Goal: Transaction & Acquisition: Obtain resource

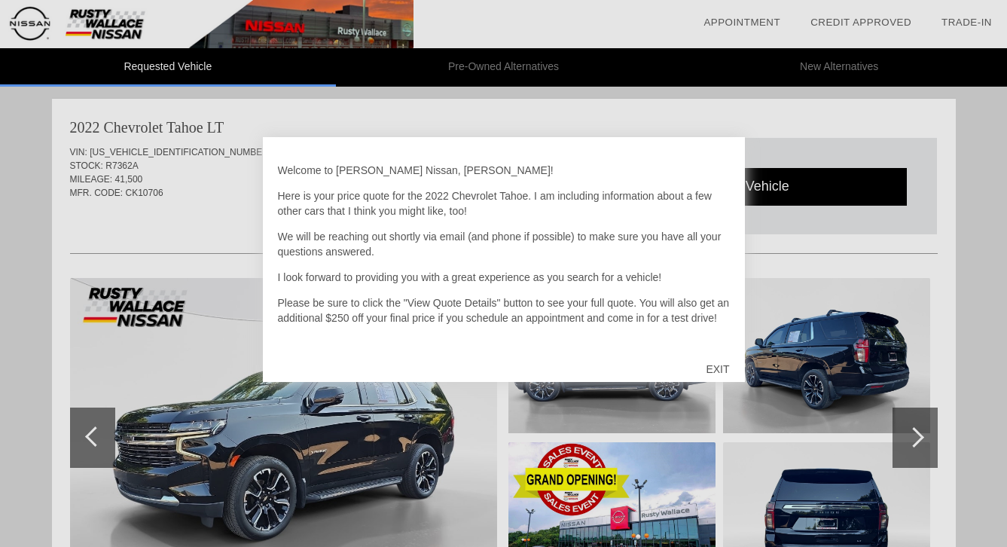
click at [717, 368] on div "EXIT" at bounding box center [717, 369] width 53 height 45
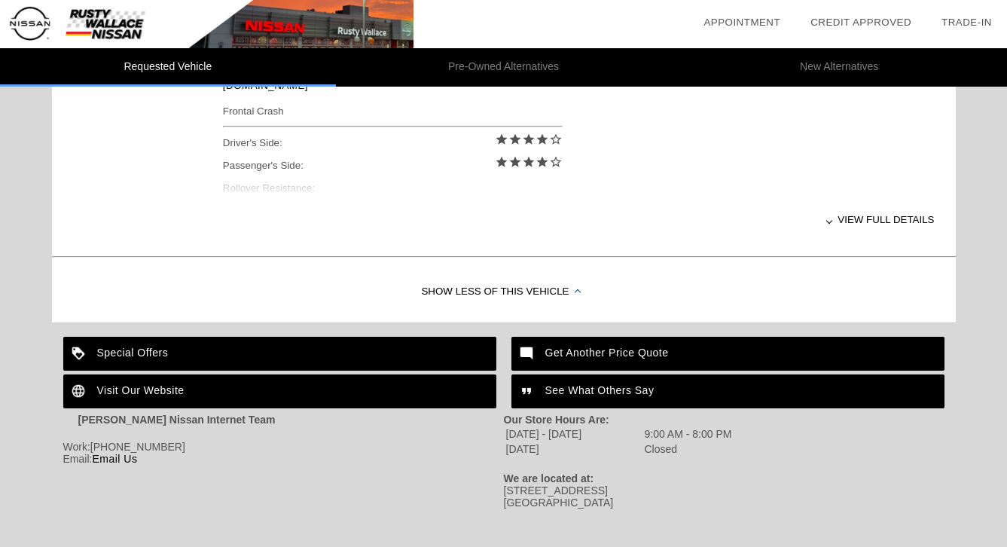
scroll to position [706, 0]
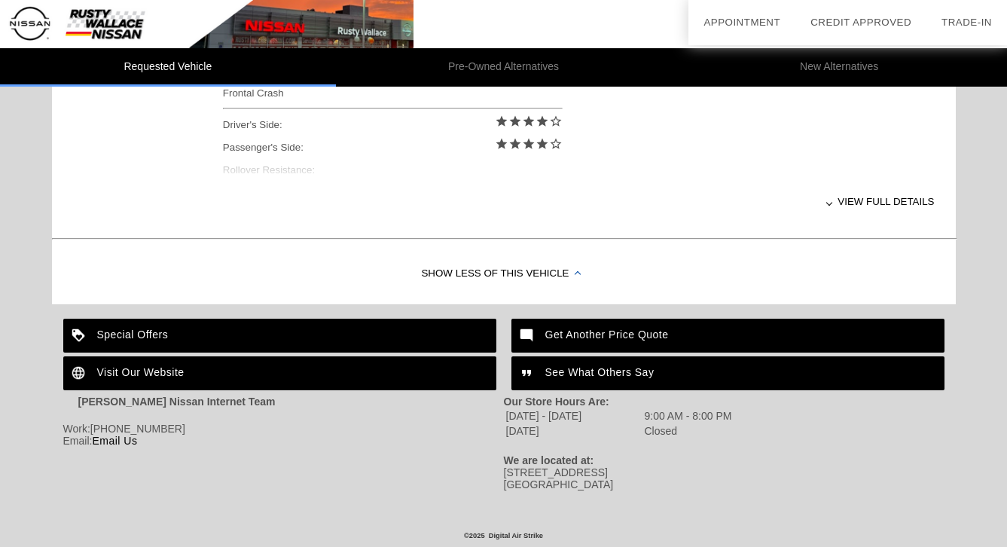
click at [176, 329] on div "Special Offers" at bounding box center [279, 336] width 433 height 34
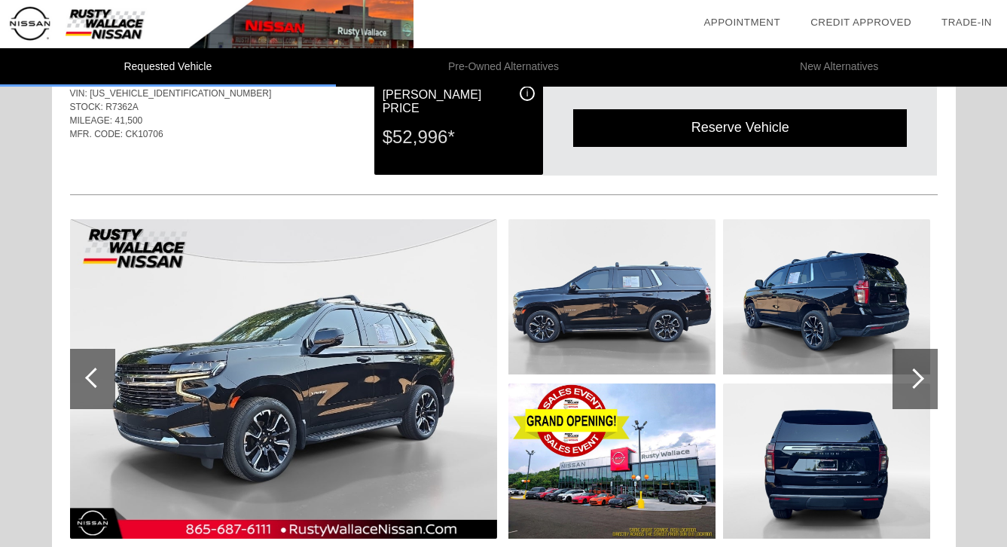
scroll to position [139, 0]
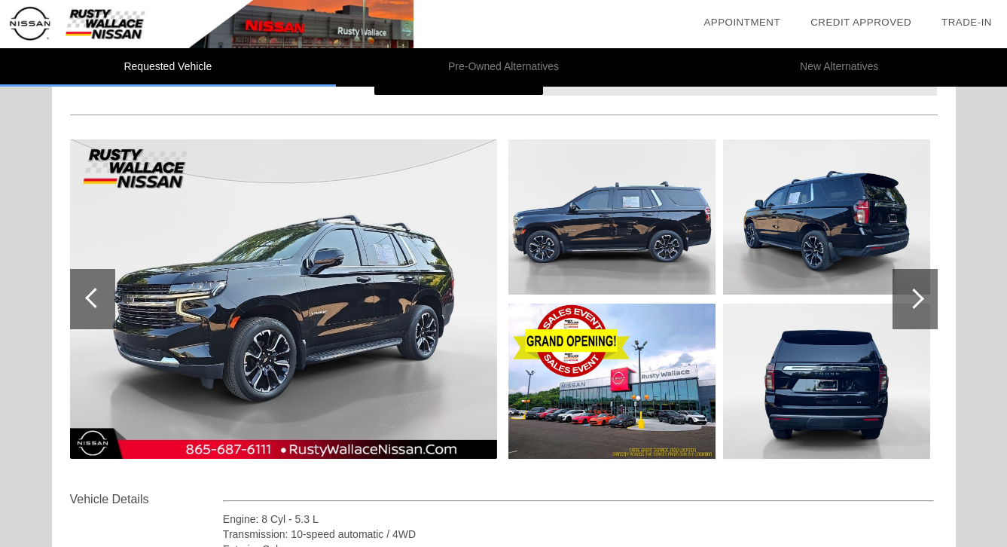
click at [341, 332] on img at bounding box center [283, 298] width 427 height 319
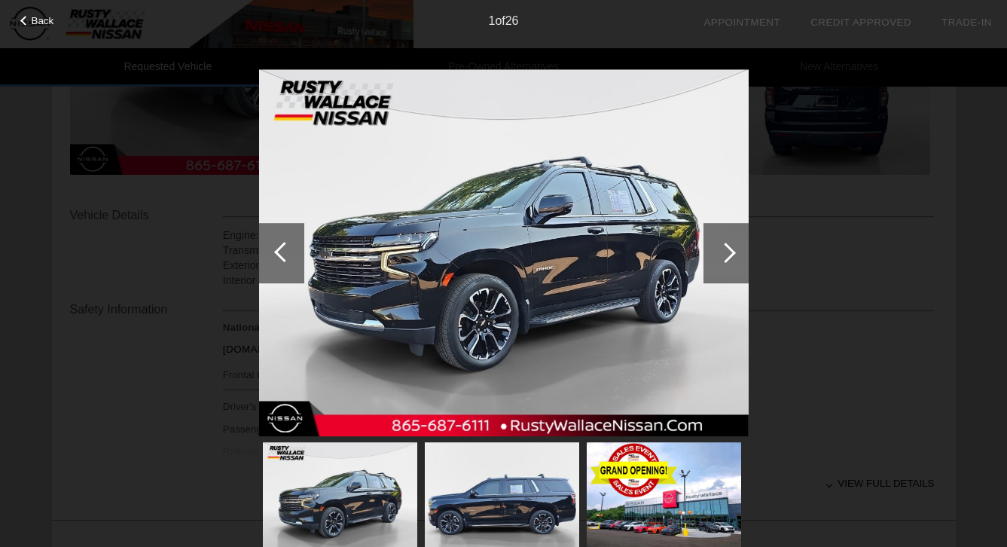
scroll to position [420, 0]
click at [726, 247] on div at bounding box center [726, 253] width 20 height 20
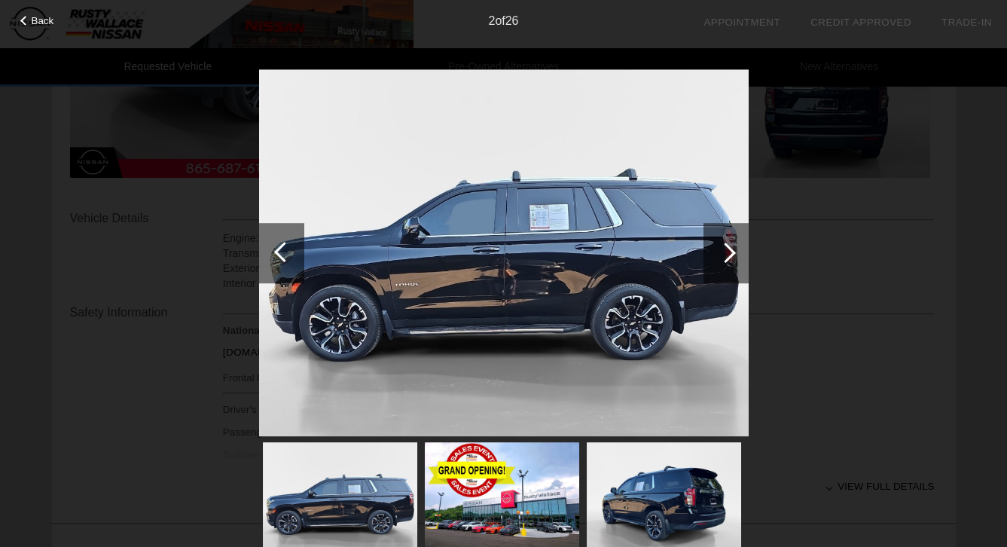
click at [726, 244] on div at bounding box center [726, 253] width 20 height 20
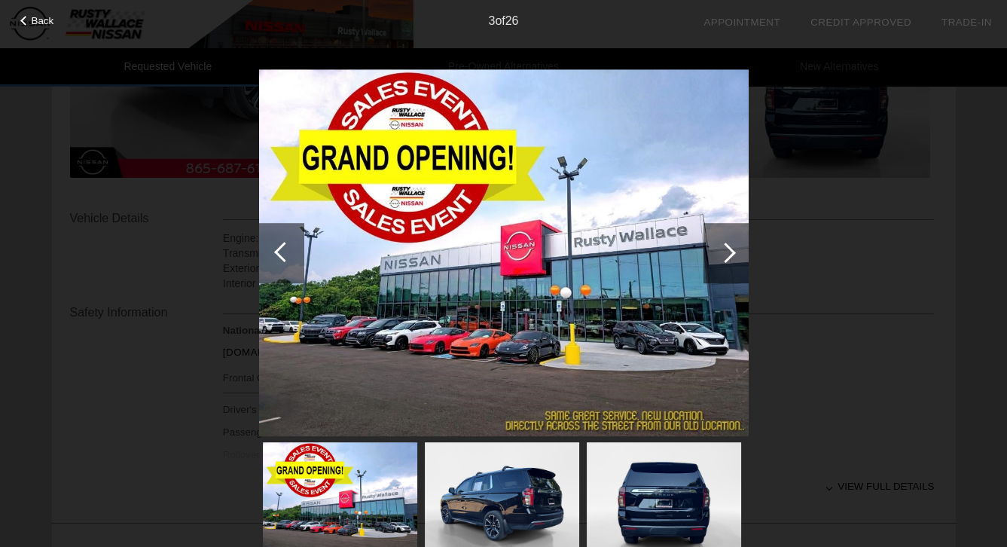
click at [727, 252] on div at bounding box center [726, 253] width 20 height 20
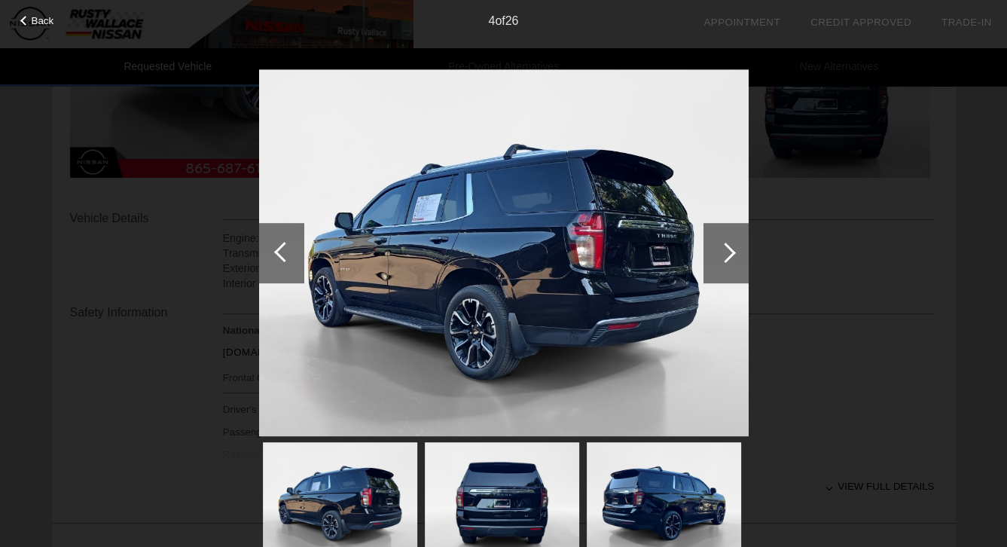
click at [727, 252] on div at bounding box center [726, 253] width 20 height 20
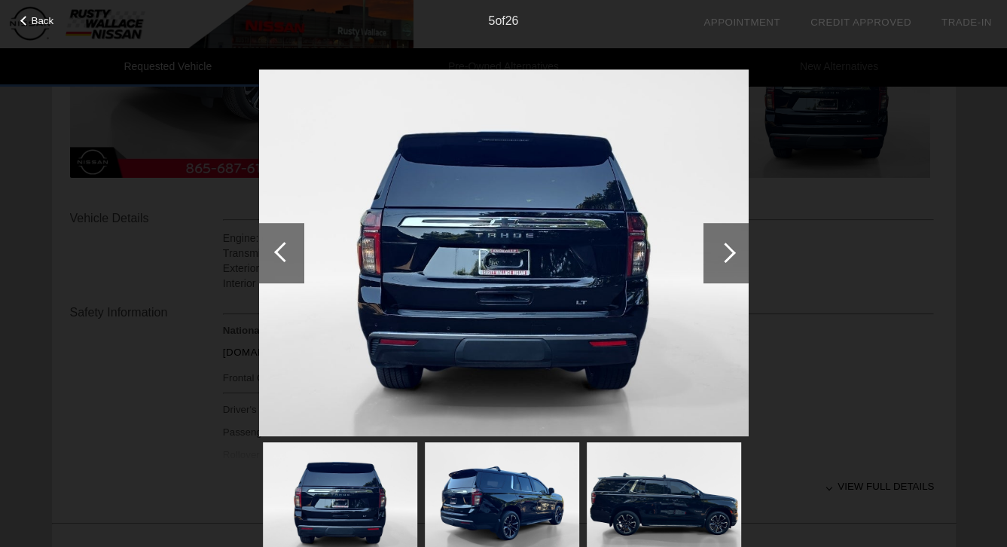
click at [726, 252] on div at bounding box center [726, 253] width 20 height 20
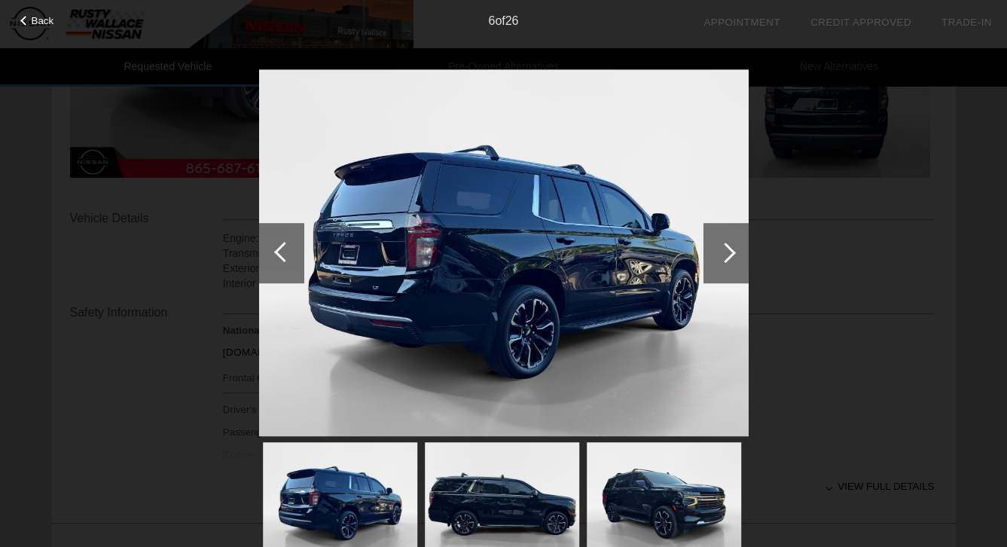
click at [726, 252] on div at bounding box center [726, 253] width 20 height 20
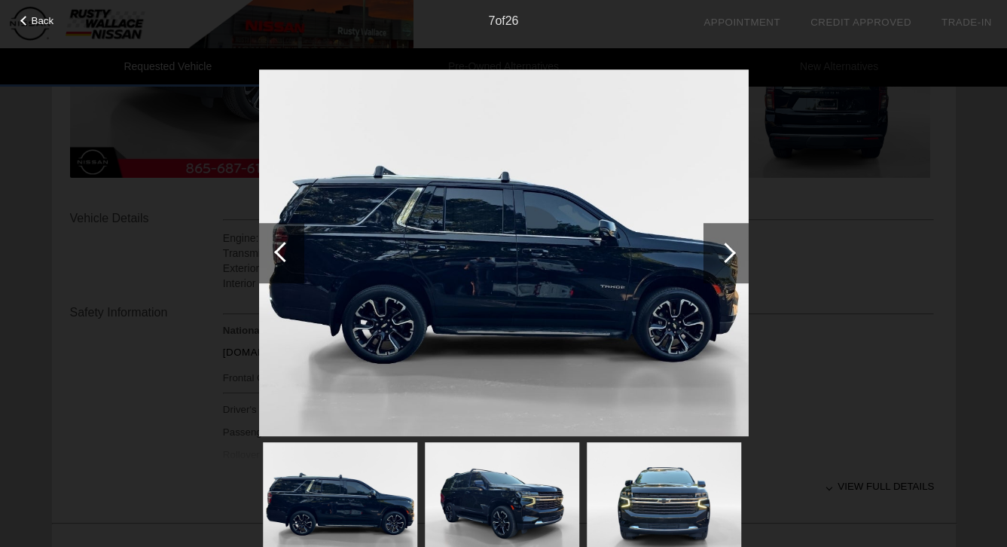
click at [726, 252] on div at bounding box center [726, 253] width 20 height 20
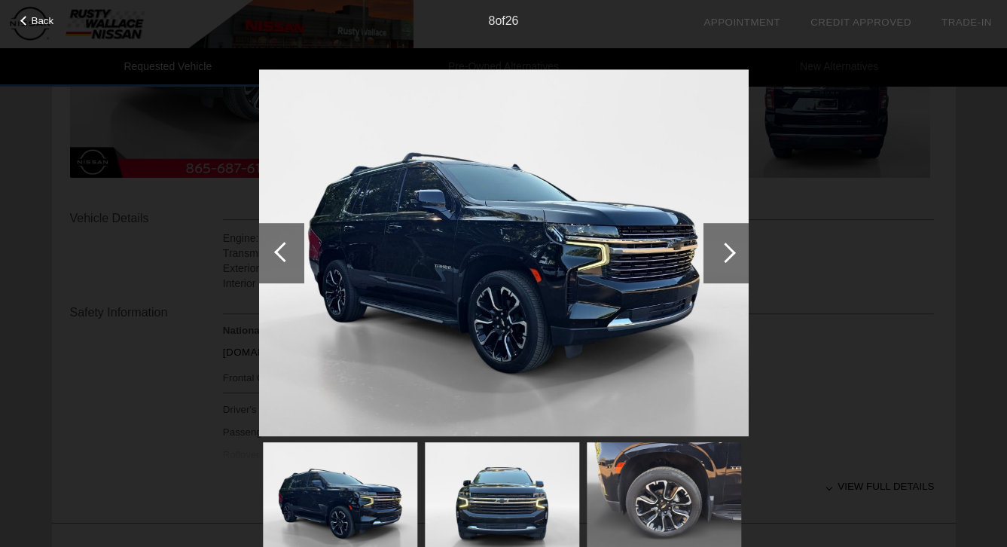
click at [726, 252] on div at bounding box center [726, 253] width 20 height 20
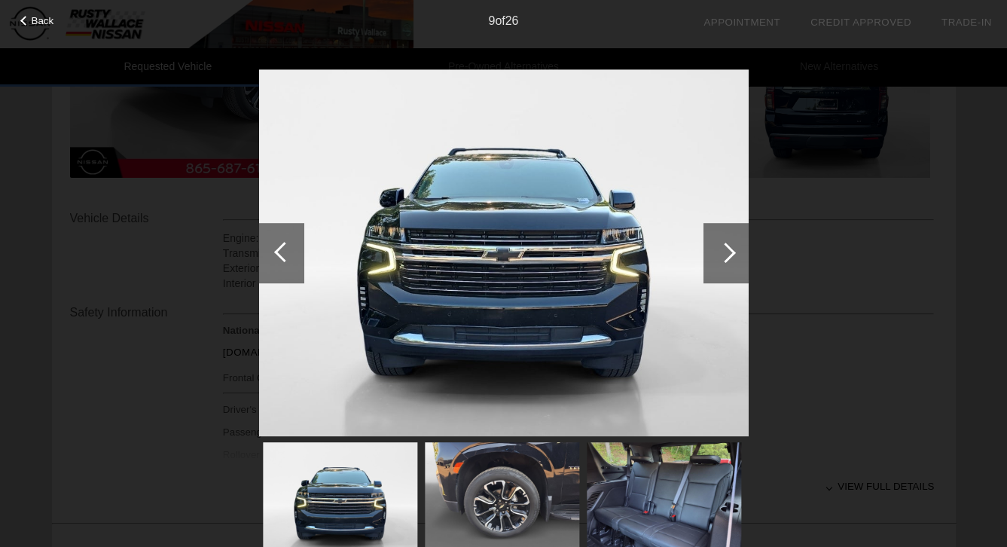
click at [726, 252] on div at bounding box center [726, 253] width 20 height 20
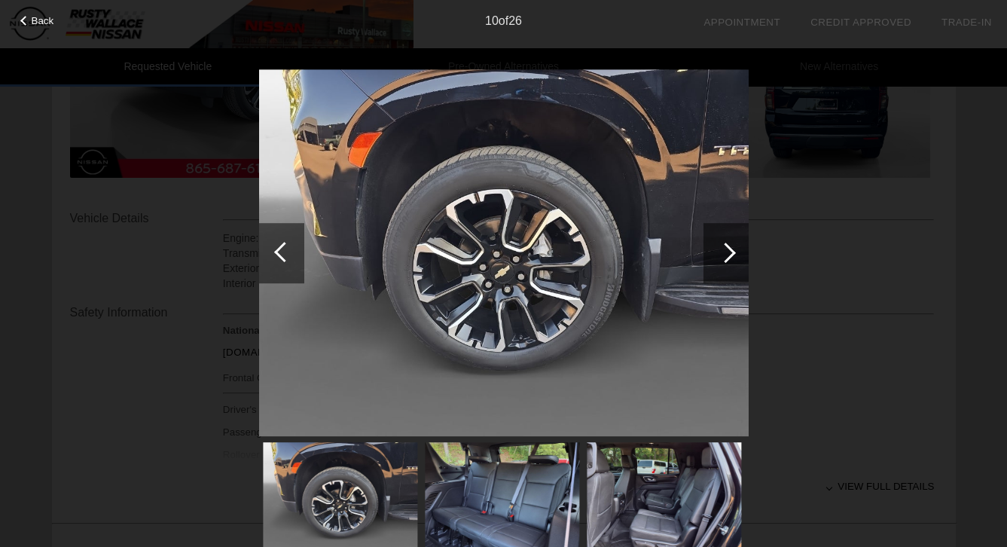
click at [726, 252] on div at bounding box center [726, 253] width 20 height 20
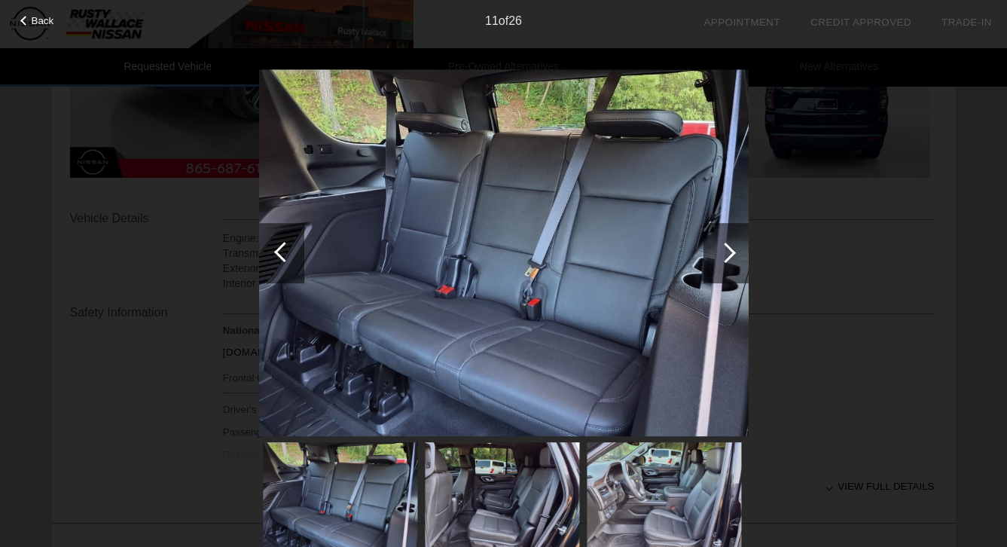
click at [726, 252] on div at bounding box center [726, 253] width 20 height 20
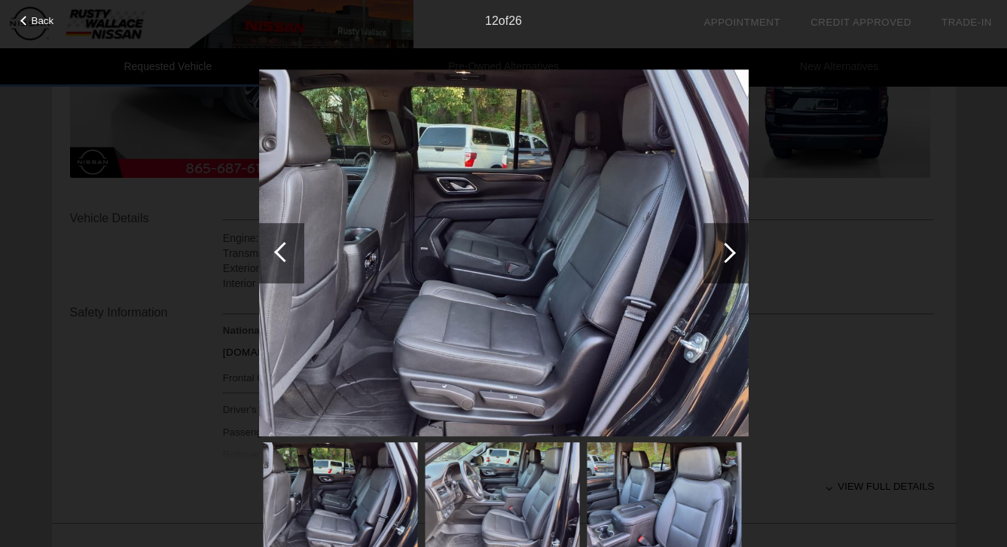
click at [726, 252] on div at bounding box center [726, 253] width 20 height 20
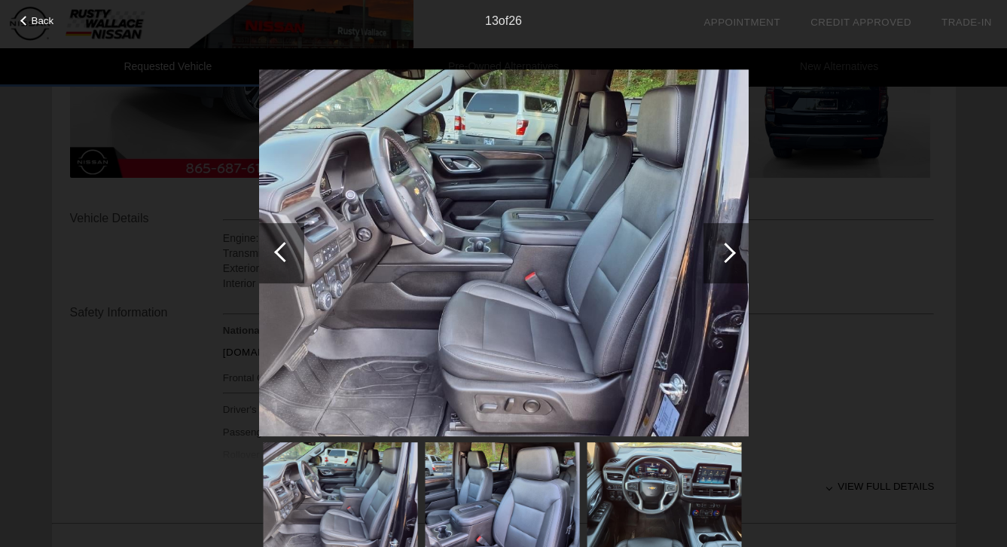
click at [726, 252] on div at bounding box center [726, 253] width 20 height 20
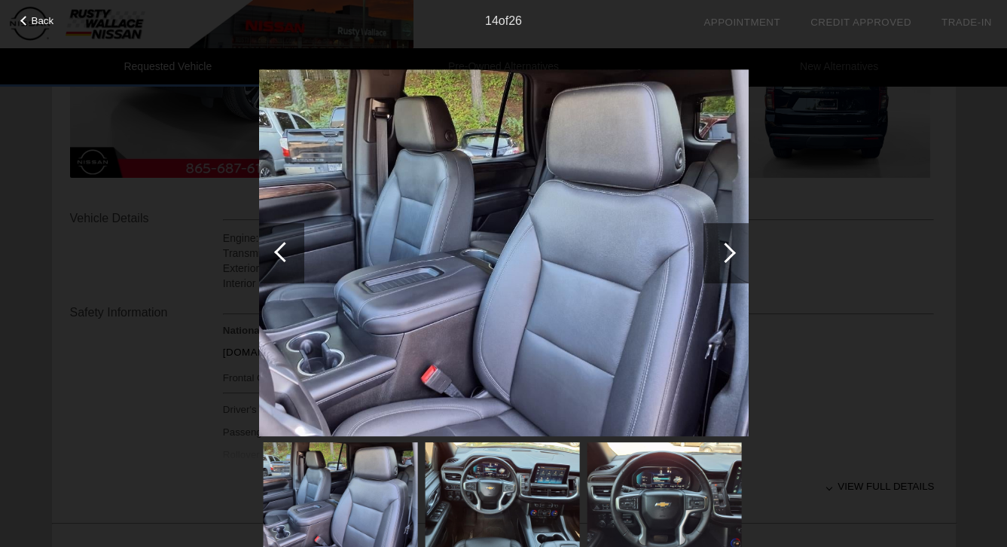
click at [726, 252] on div at bounding box center [726, 253] width 20 height 20
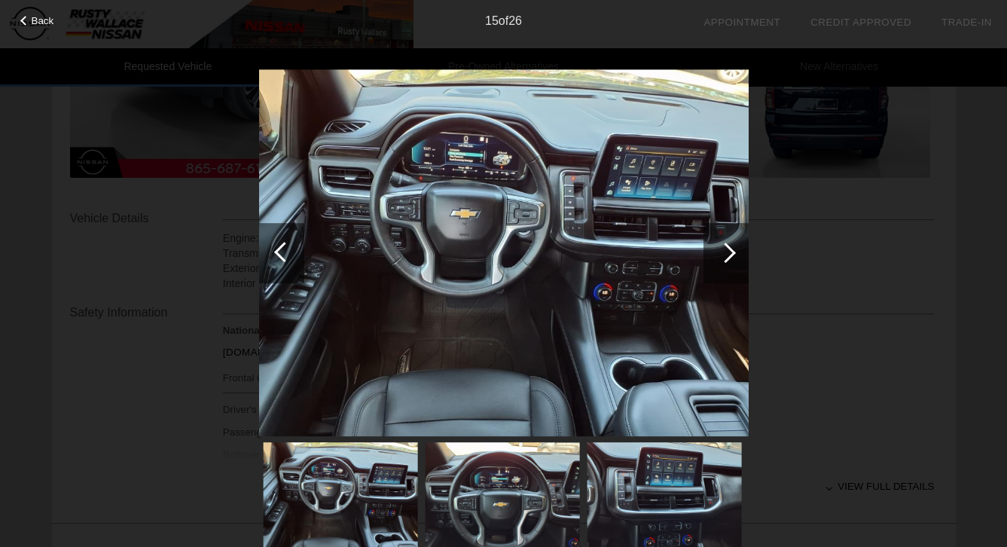
click at [723, 257] on div at bounding box center [726, 253] width 20 height 20
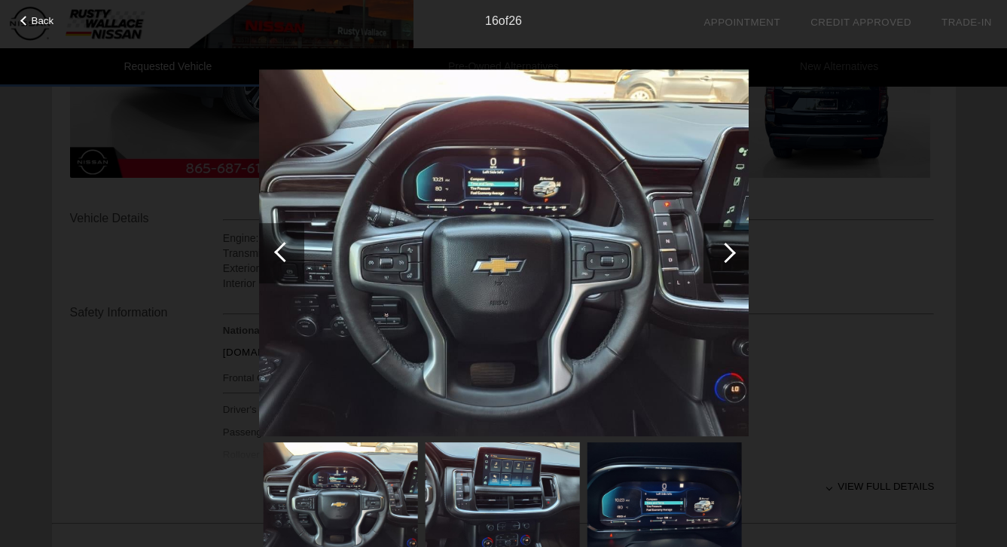
click at [723, 257] on div at bounding box center [726, 253] width 20 height 20
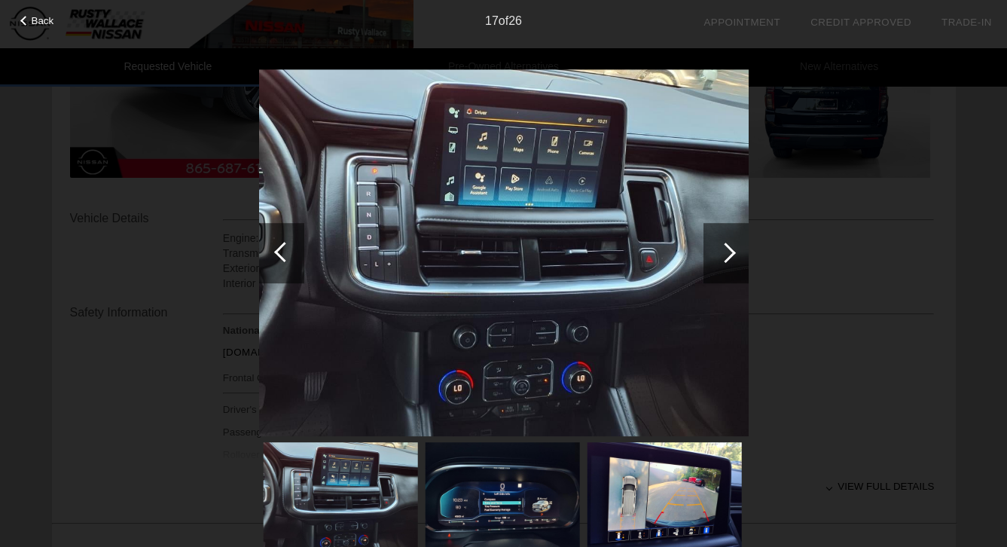
click at [723, 257] on div at bounding box center [726, 253] width 20 height 20
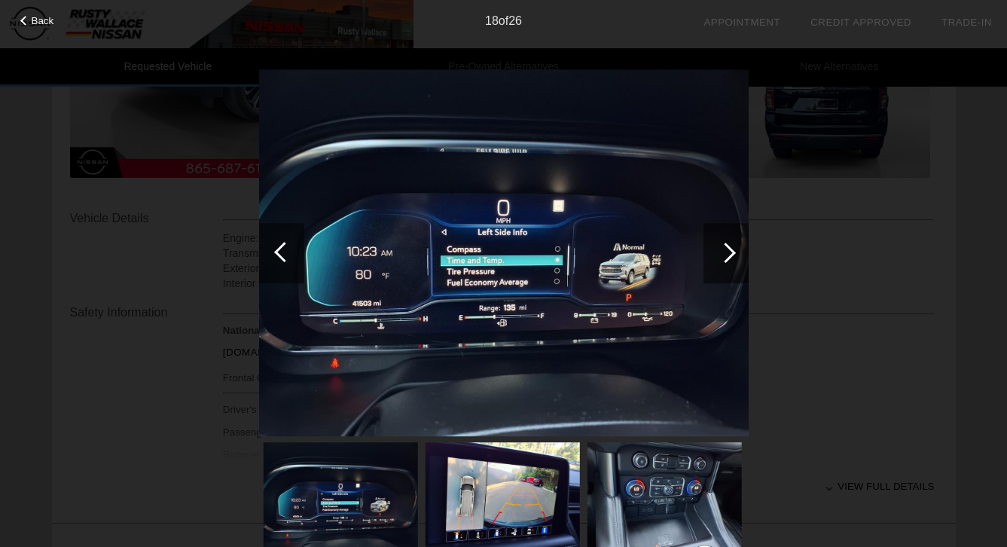
click at [723, 257] on div at bounding box center [726, 253] width 20 height 20
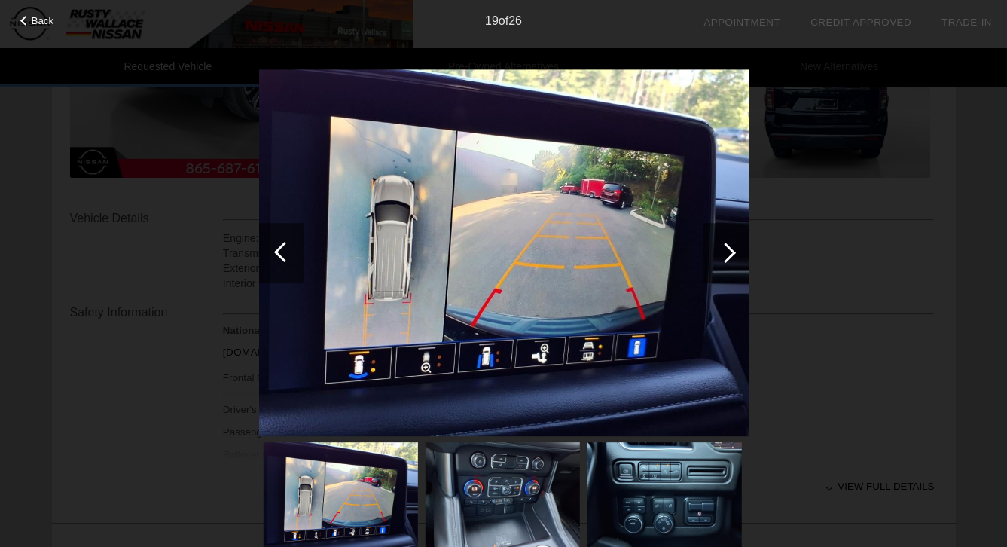
click at [732, 246] on div at bounding box center [726, 253] width 45 height 60
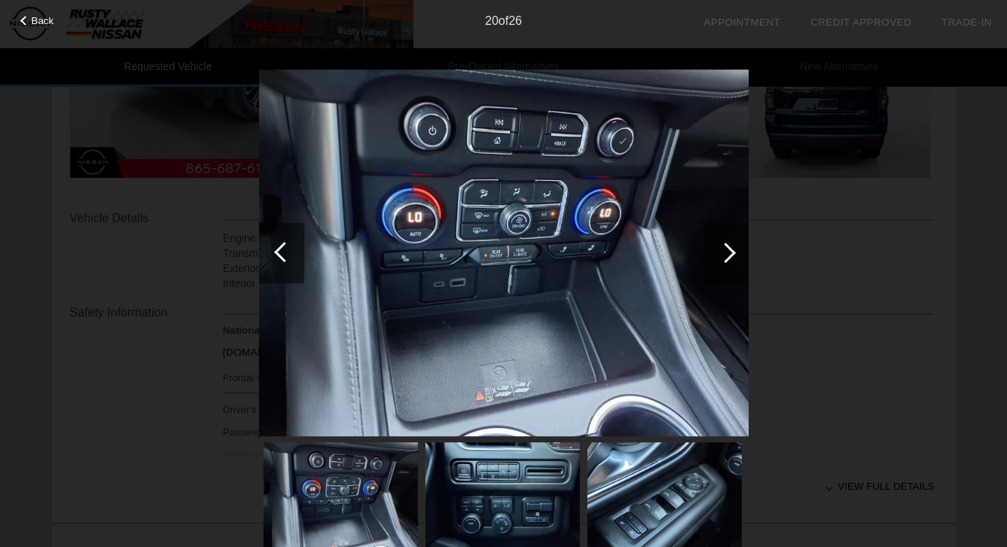
click at [733, 245] on div at bounding box center [726, 253] width 45 height 60
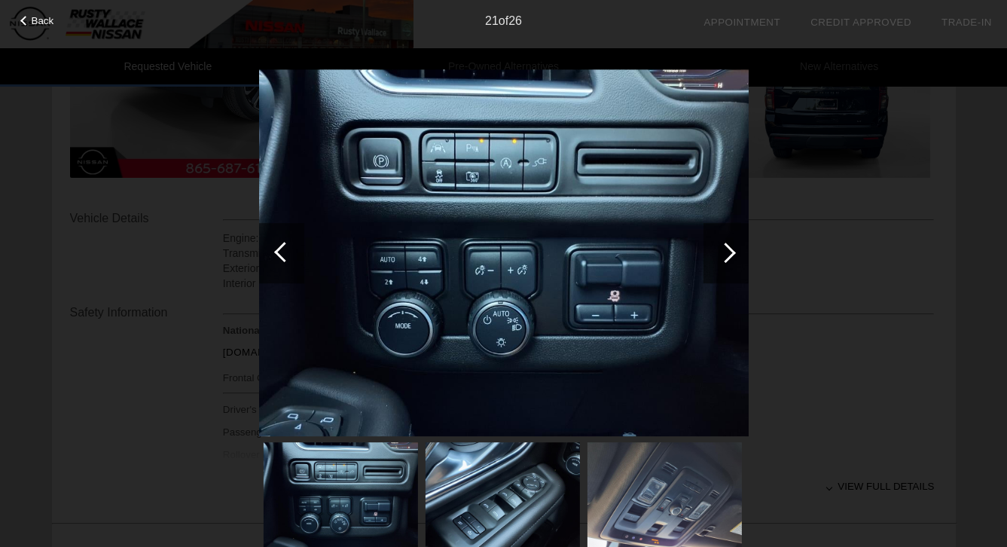
click at [731, 245] on div at bounding box center [726, 253] width 45 height 60
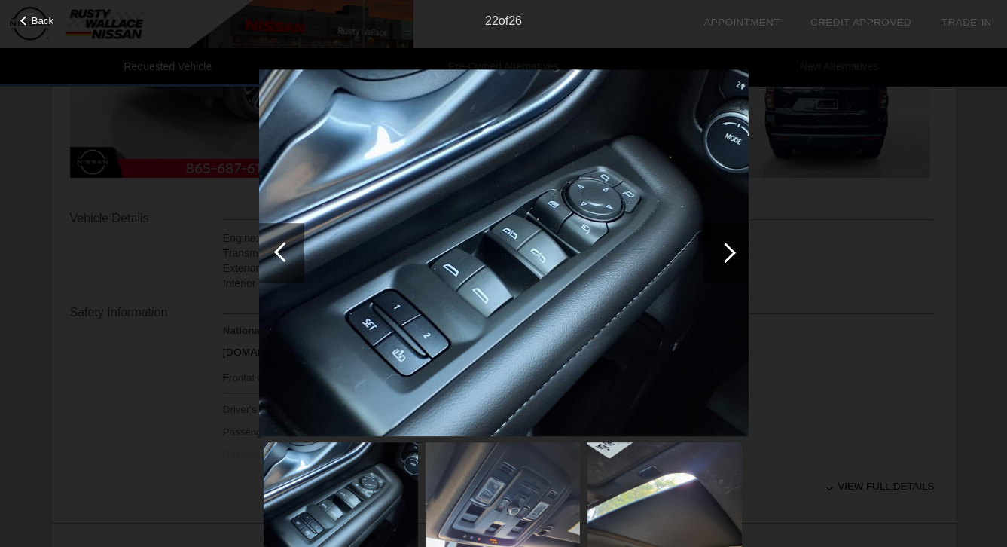
click at [731, 249] on div at bounding box center [726, 253] width 20 height 20
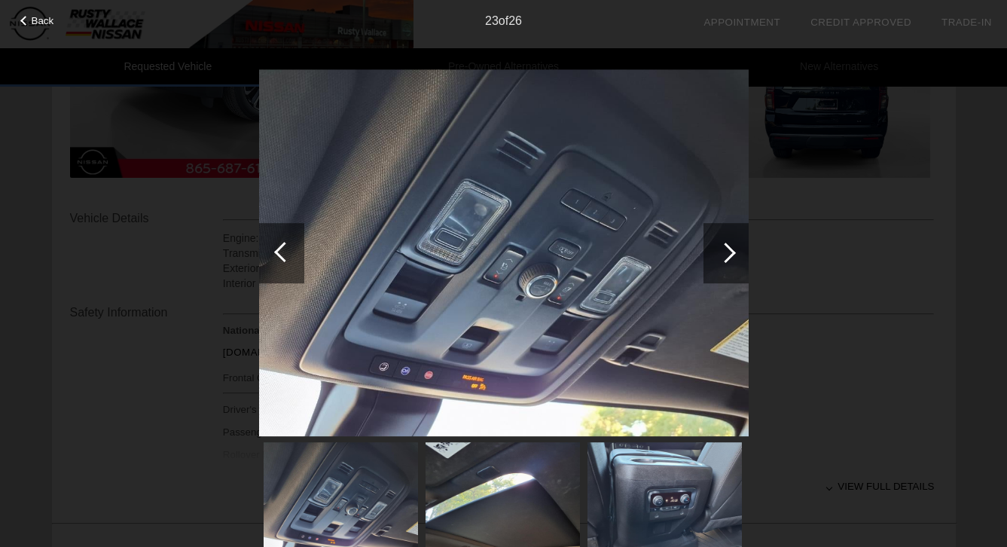
click at [731, 249] on div at bounding box center [726, 253] width 20 height 20
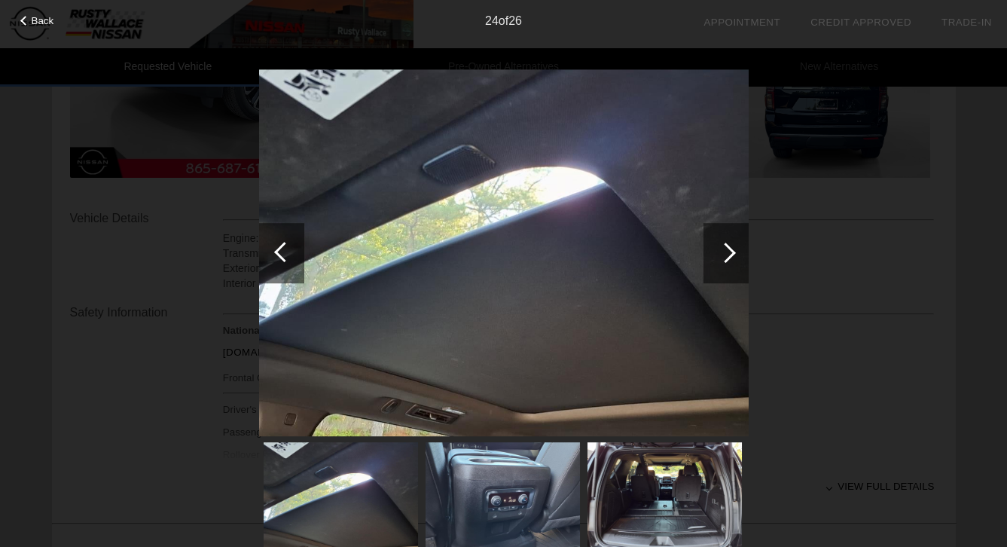
click at [731, 249] on div at bounding box center [726, 253] width 20 height 20
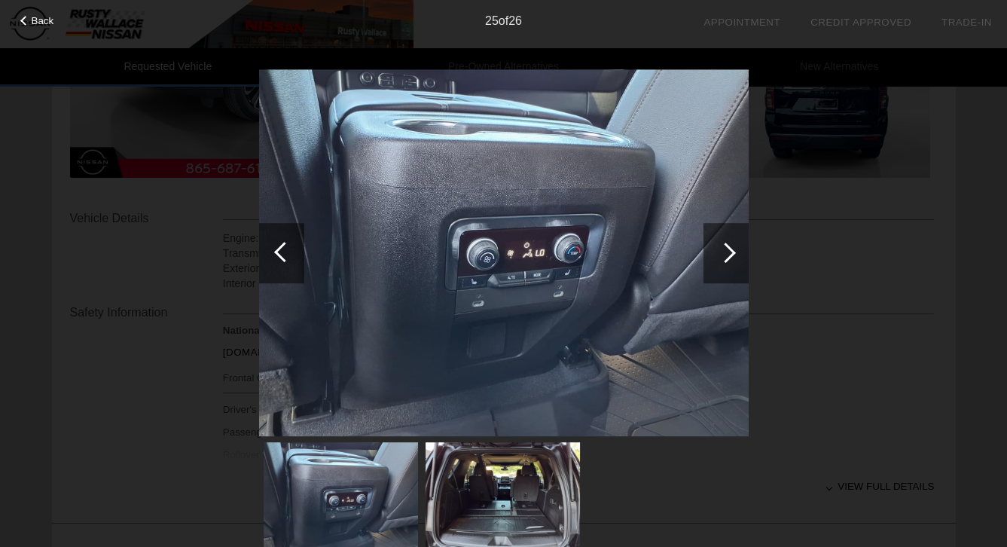
click at [731, 249] on div at bounding box center [726, 253] width 20 height 20
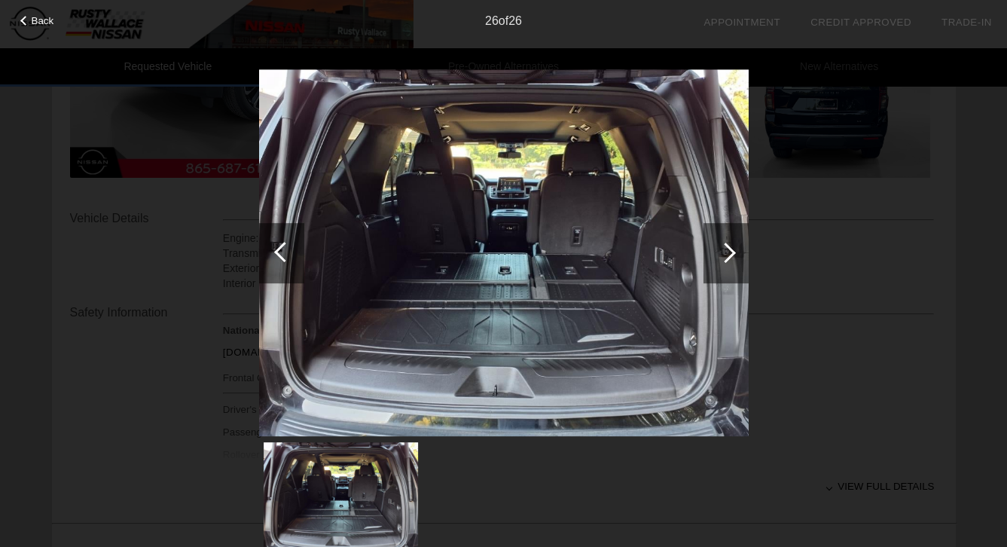
click at [731, 249] on div at bounding box center [726, 253] width 20 height 20
click at [728, 255] on div at bounding box center [726, 253] width 20 height 20
click at [735, 255] on div at bounding box center [726, 253] width 45 height 60
click at [279, 249] on div at bounding box center [284, 252] width 20 height 20
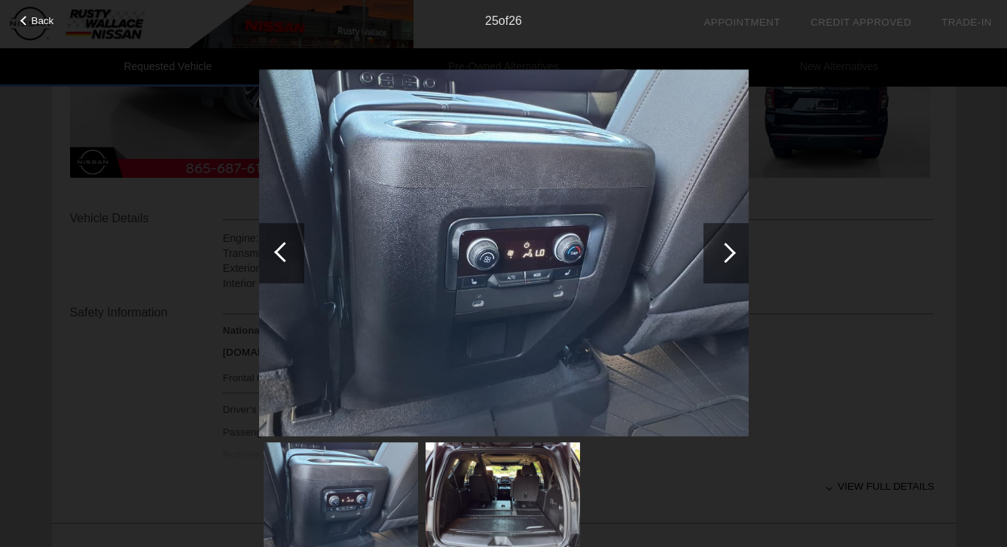
click at [279, 249] on div at bounding box center [284, 252] width 20 height 20
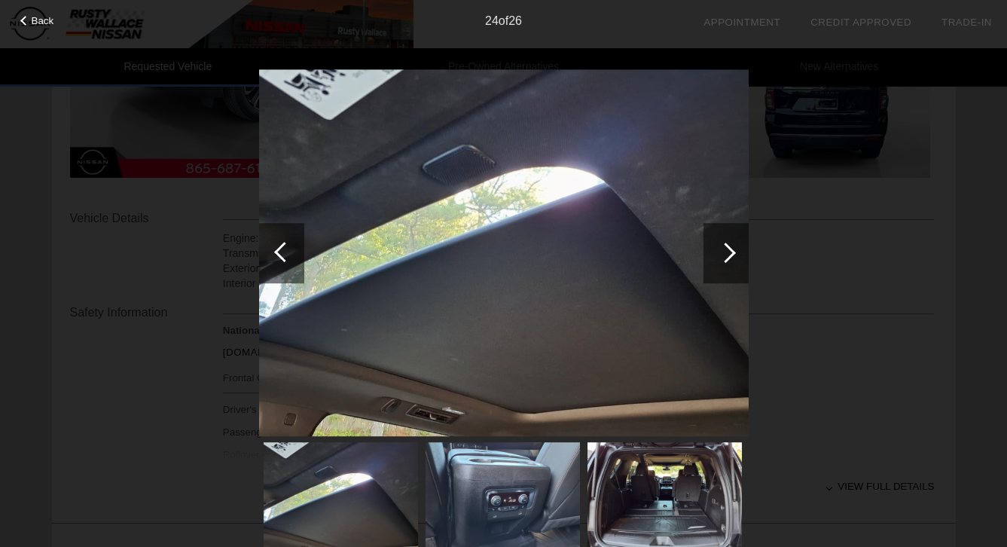
click at [279, 249] on div at bounding box center [284, 252] width 20 height 20
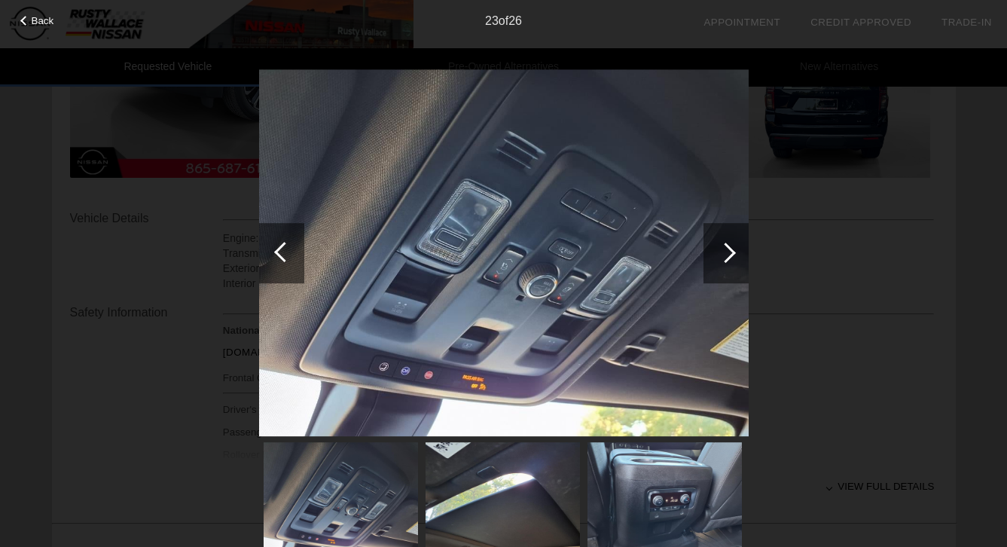
click at [279, 249] on div at bounding box center [284, 252] width 20 height 20
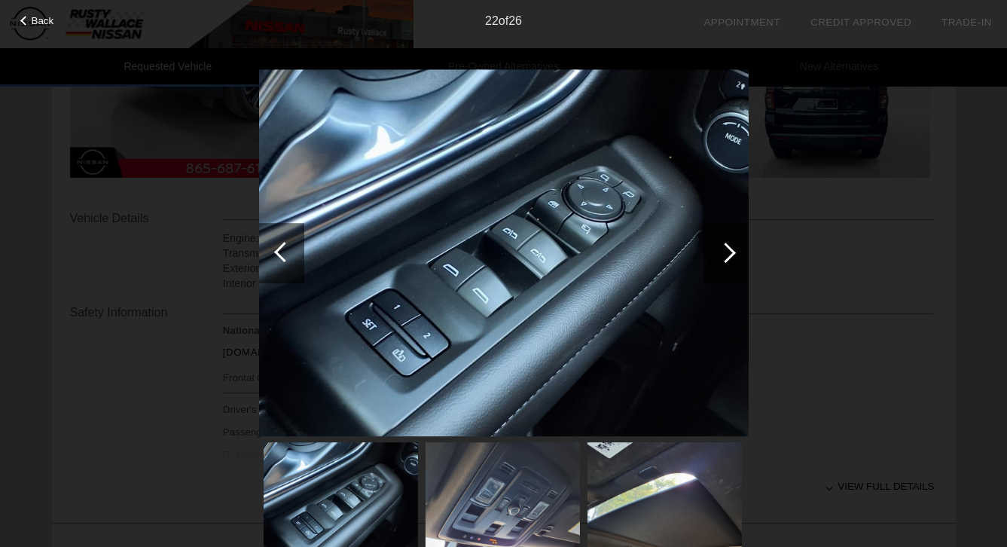
click at [279, 249] on div at bounding box center [284, 252] width 20 height 20
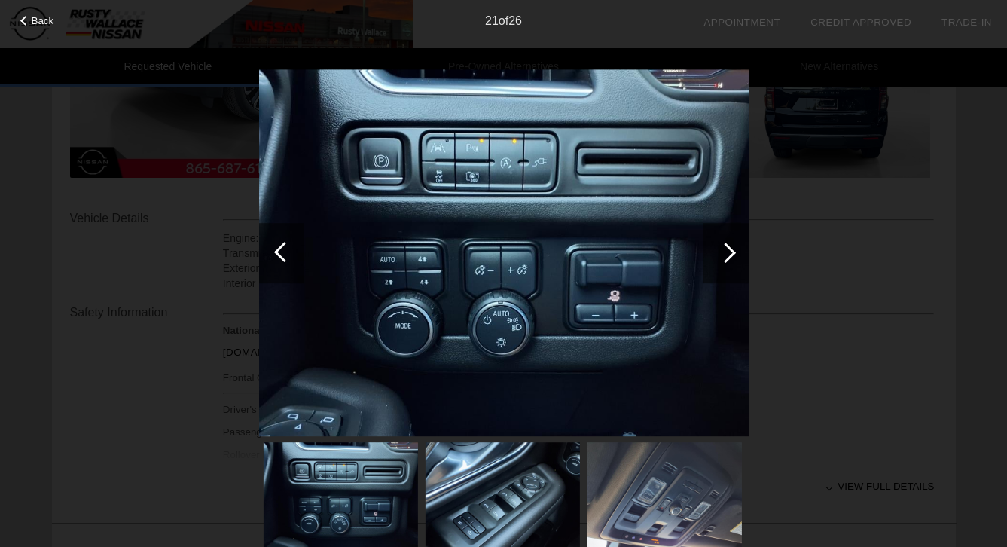
click at [279, 249] on div at bounding box center [284, 252] width 20 height 20
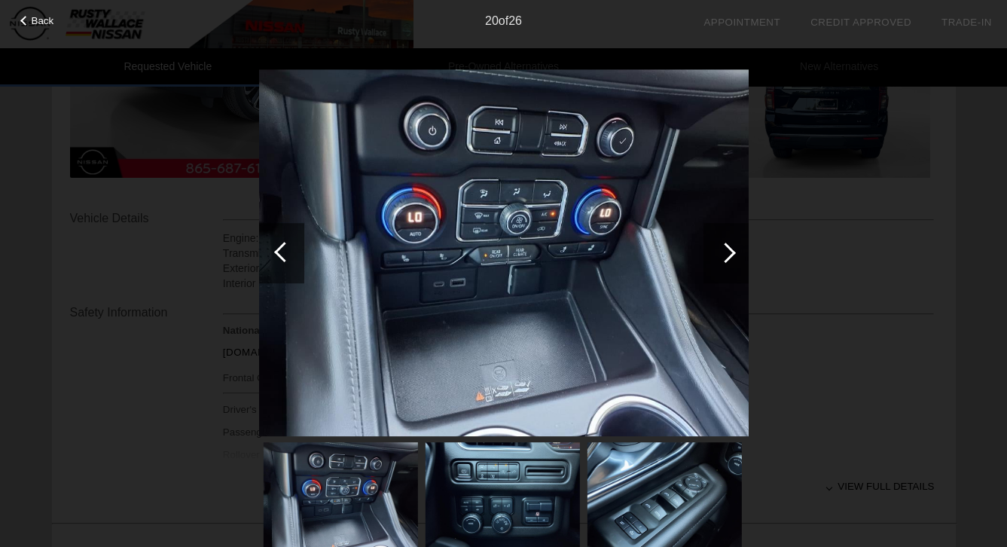
click at [279, 249] on div at bounding box center [284, 252] width 20 height 20
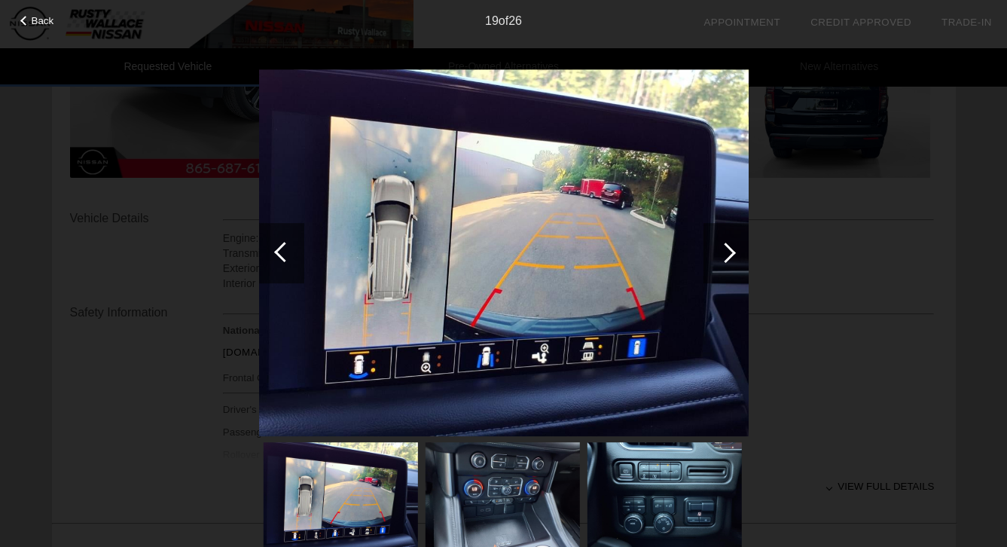
click at [279, 249] on div at bounding box center [284, 252] width 20 height 20
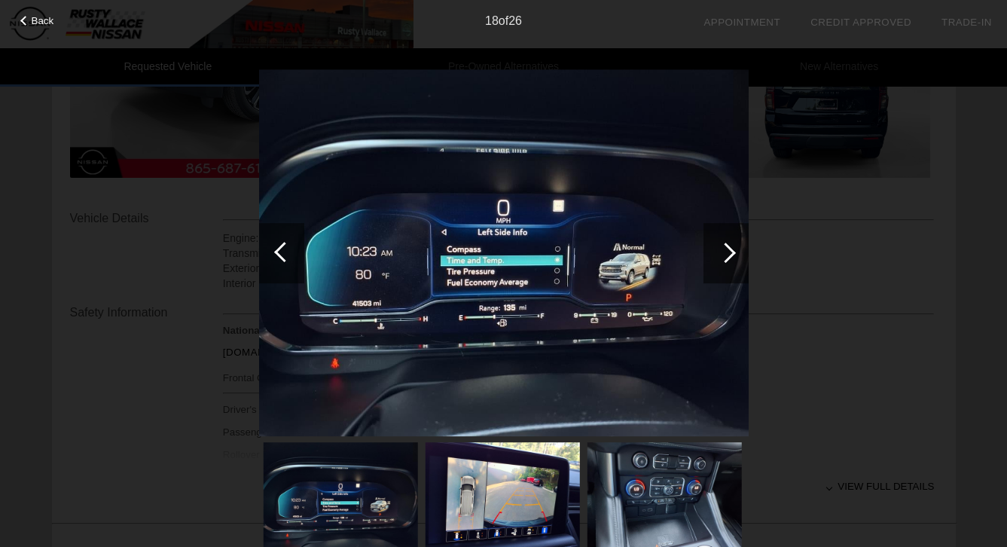
click at [279, 249] on div at bounding box center [284, 252] width 20 height 20
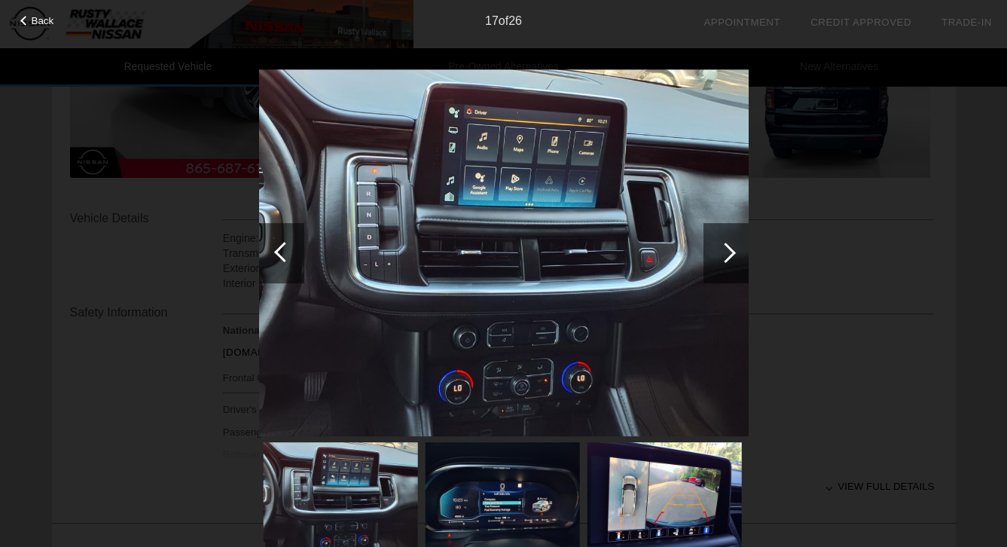
click at [279, 249] on div at bounding box center [284, 252] width 20 height 20
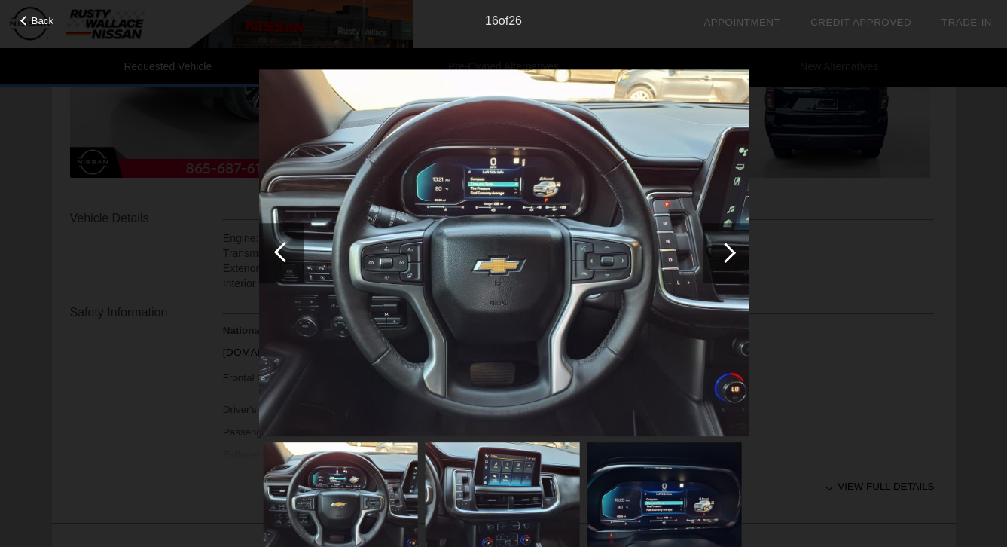
click at [279, 249] on div at bounding box center [284, 252] width 20 height 20
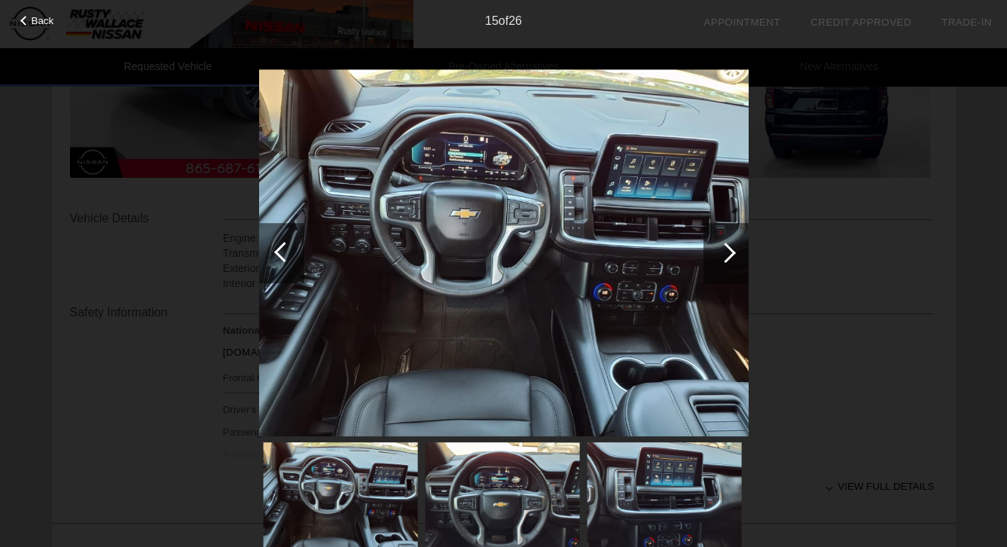
click at [279, 249] on div at bounding box center [284, 252] width 20 height 20
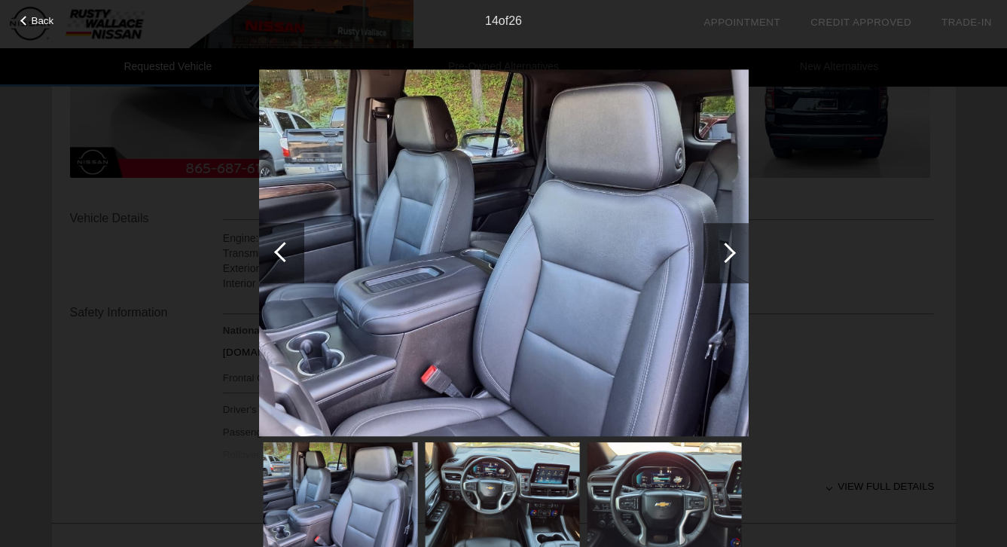
click at [279, 249] on div at bounding box center [284, 252] width 20 height 20
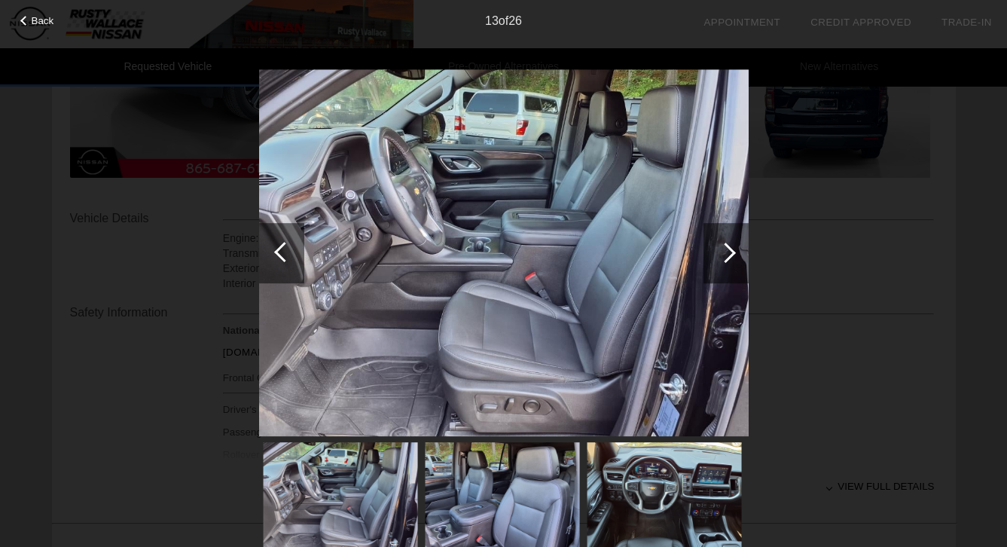
click at [279, 249] on div at bounding box center [284, 252] width 20 height 20
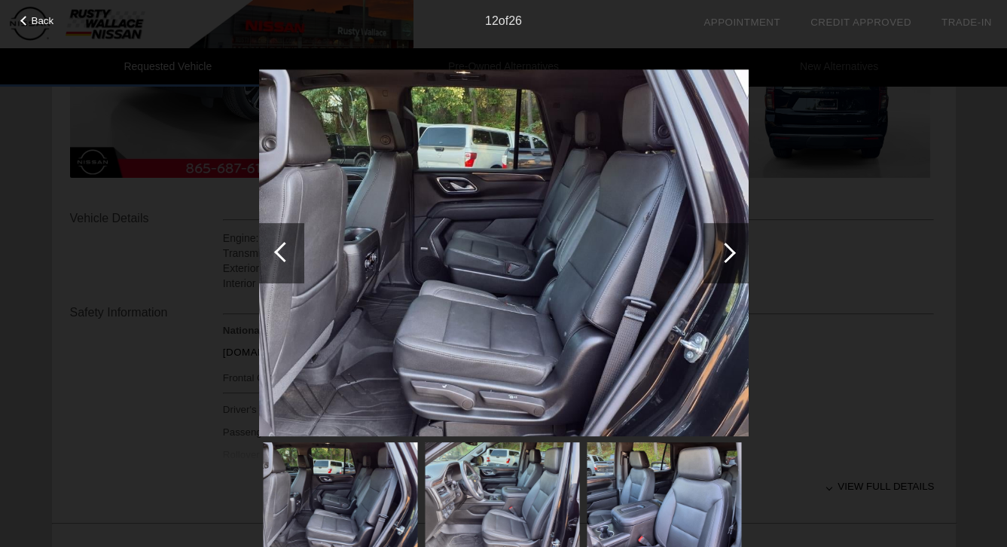
click at [279, 249] on div at bounding box center [284, 252] width 20 height 20
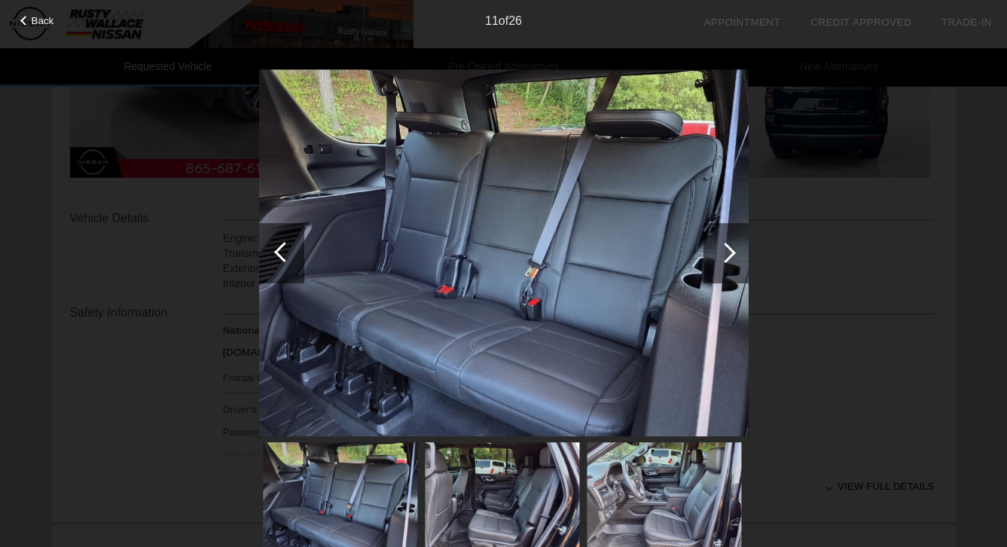
click at [285, 246] on div at bounding box center [284, 252] width 20 height 20
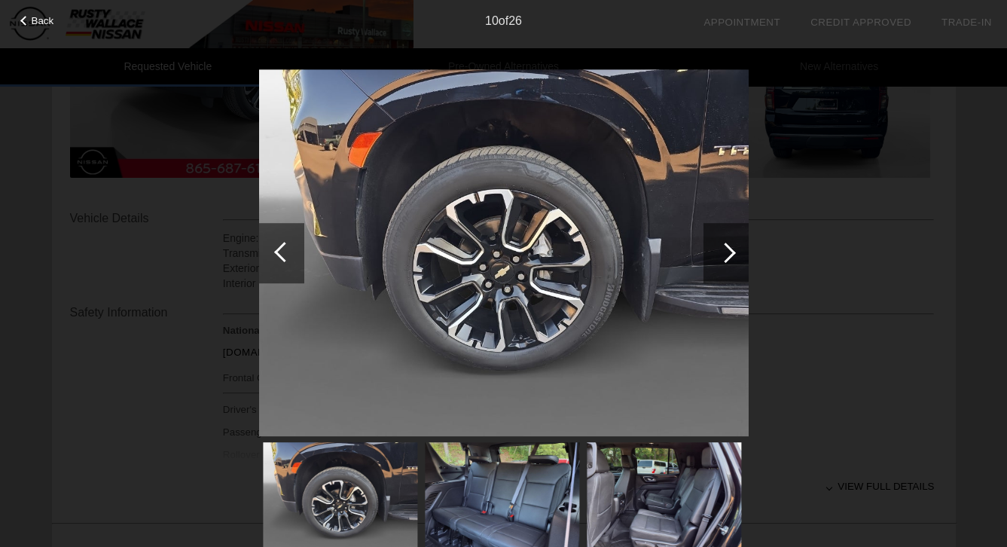
click at [285, 246] on div at bounding box center [284, 252] width 20 height 20
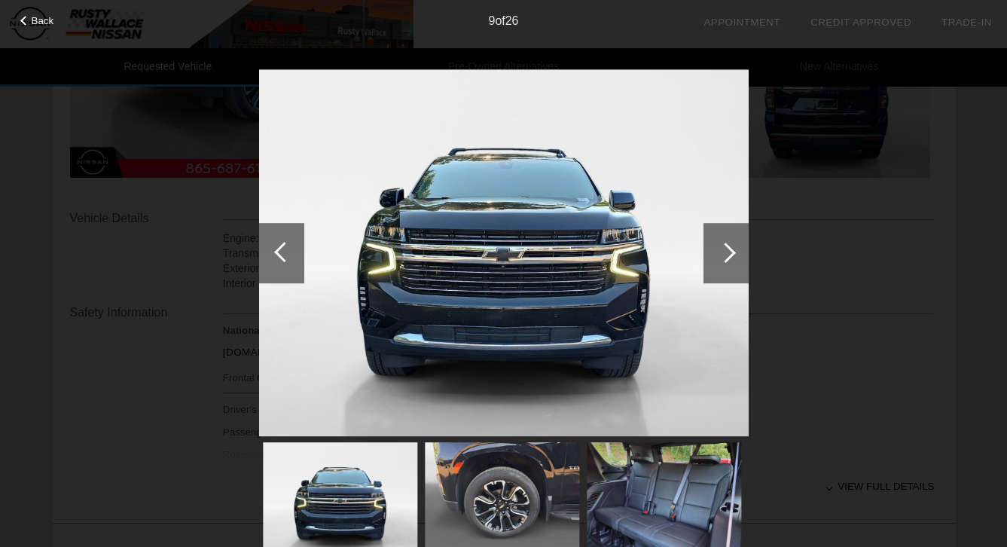
click at [285, 246] on div at bounding box center [284, 252] width 20 height 20
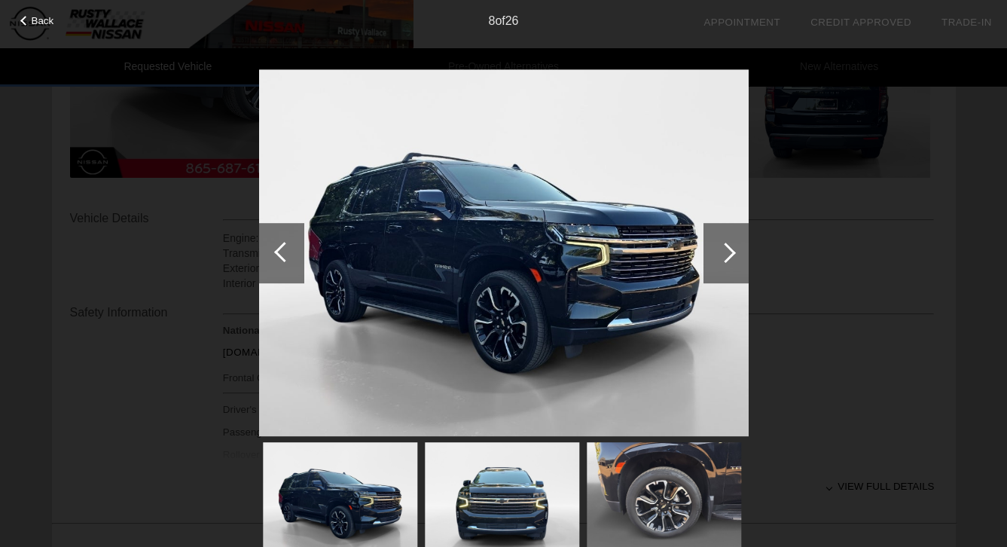
click at [285, 246] on div at bounding box center [284, 252] width 20 height 20
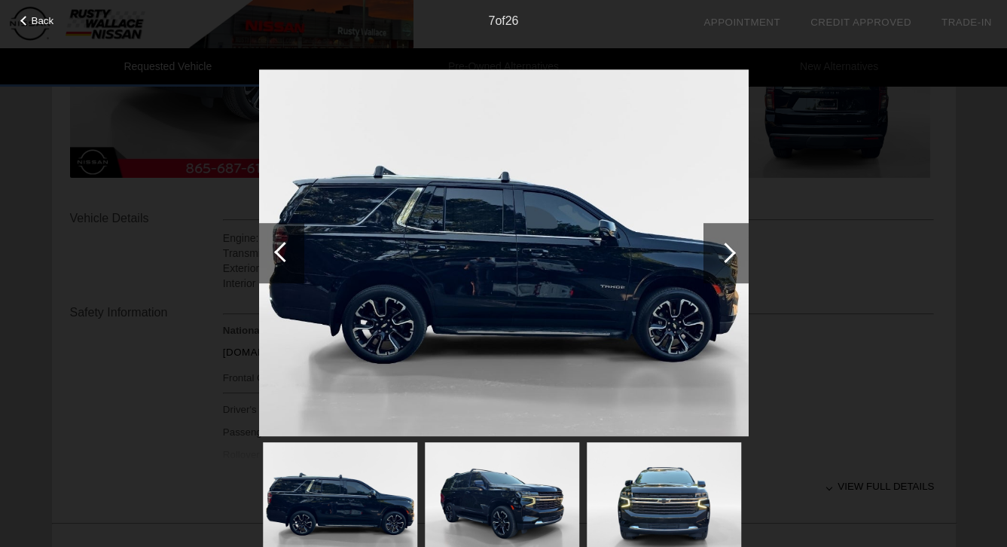
click at [285, 246] on div at bounding box center [284, 252] width 20 height 20
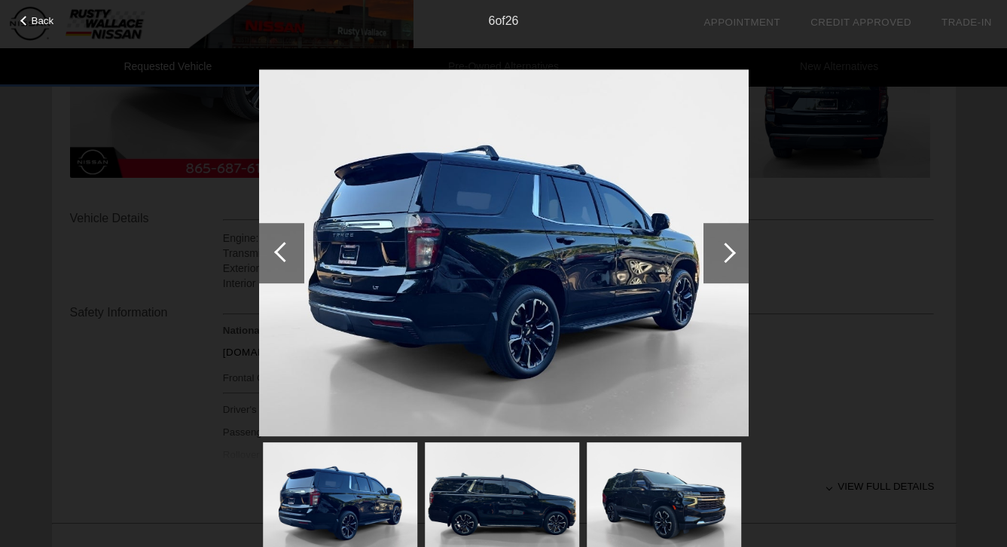
click at [285, 246] on div at bounding box center [284, 252] width 20 height 20
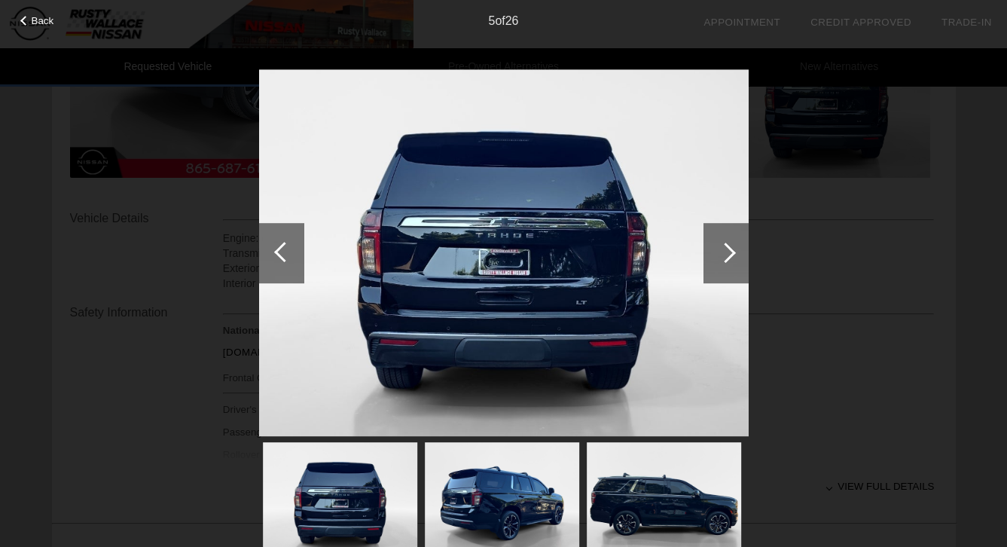
click at [285, 246] on div at bounding box center [284, 252] width 20 height 20
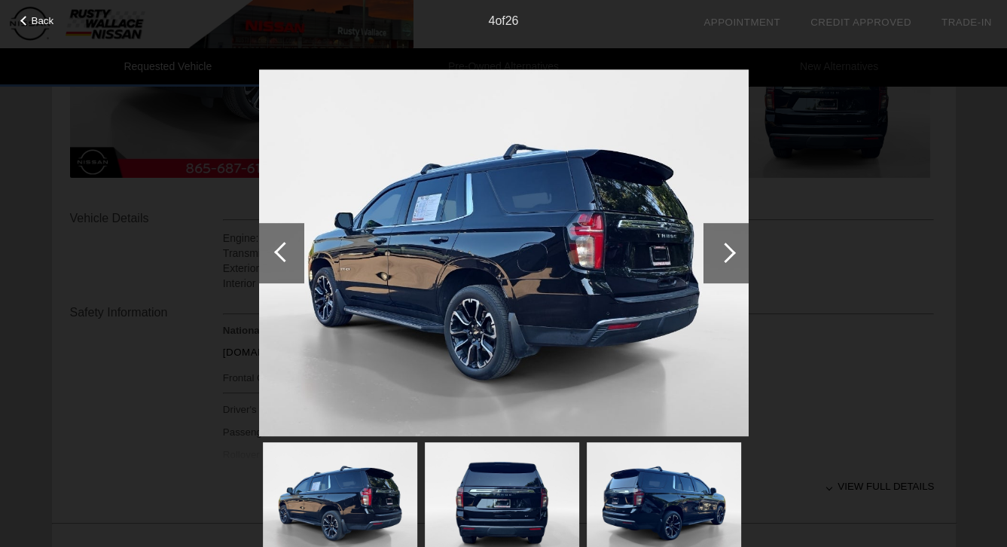
click at [285, 246] on div at bounding box center [284, 252] width 20 height 20
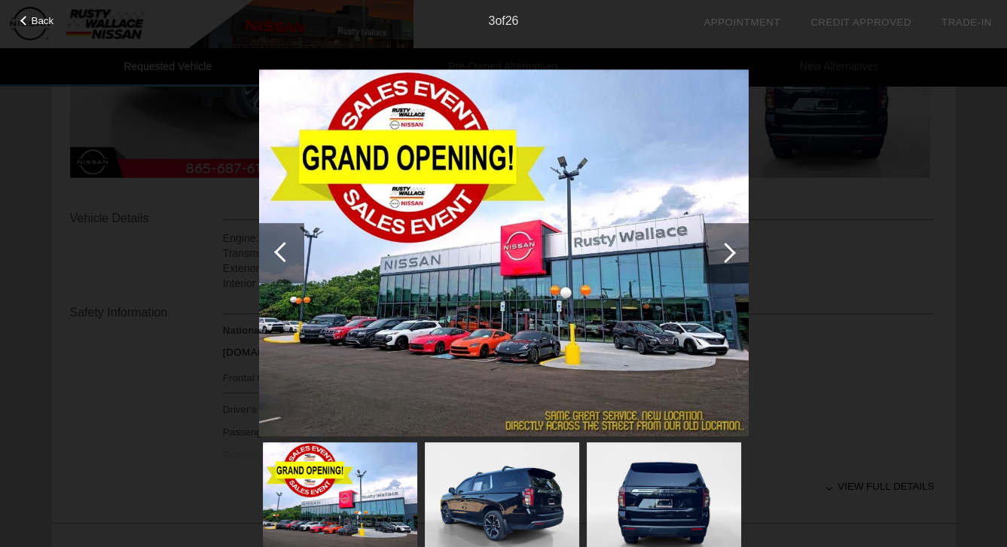
click at [285, 246] on div at bounding box center [284, 252] width 20 height 20
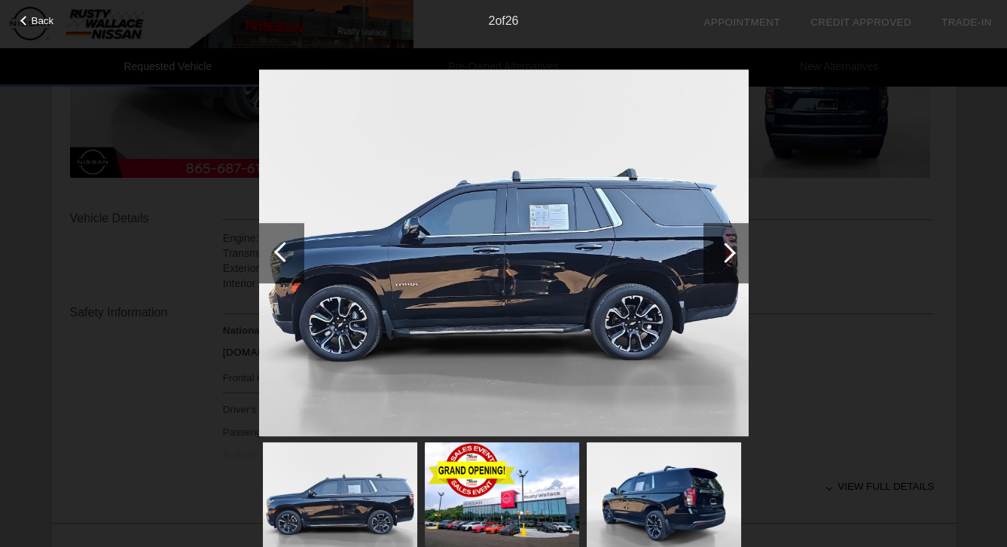
click at [285, 246] on div at bounding box center [284, 252] width 20 height 20
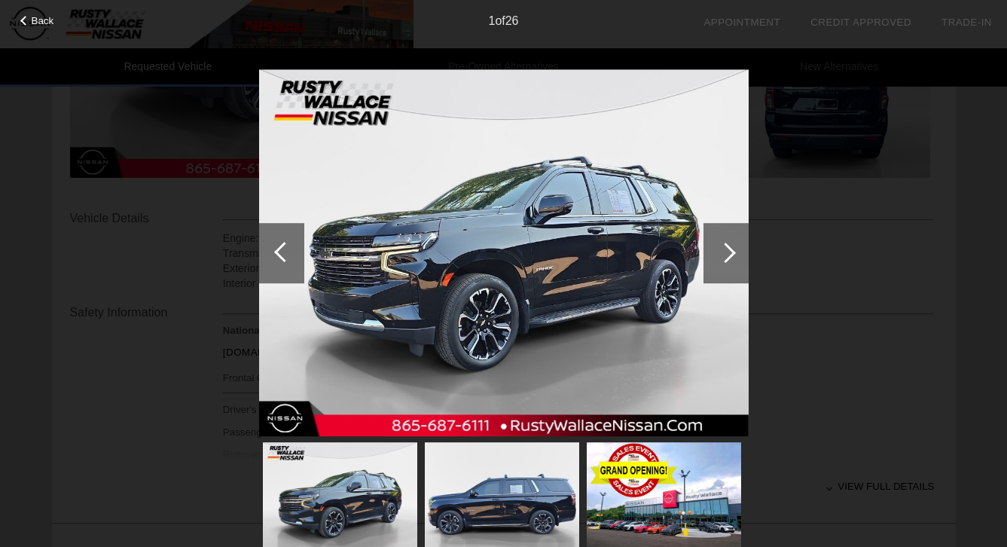
click at [285, 246] on div at bounding box center [284, 252] width 20 height 20
click at [35, 17] on span "Back" at bounding box center [43, 20] width 23 height 11
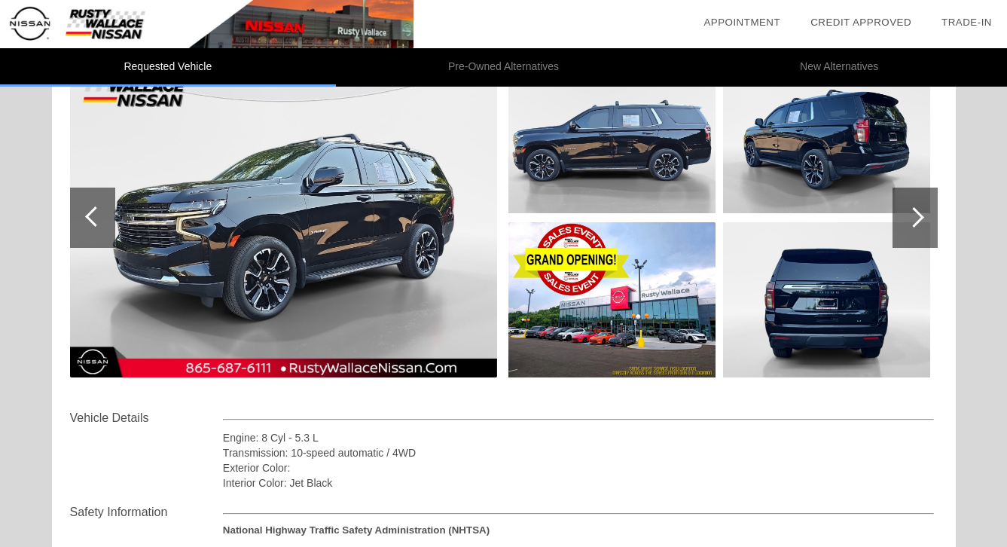
scroll to position [0, 0]
